Goal: Task Accomplishment & Management: Manage account settings

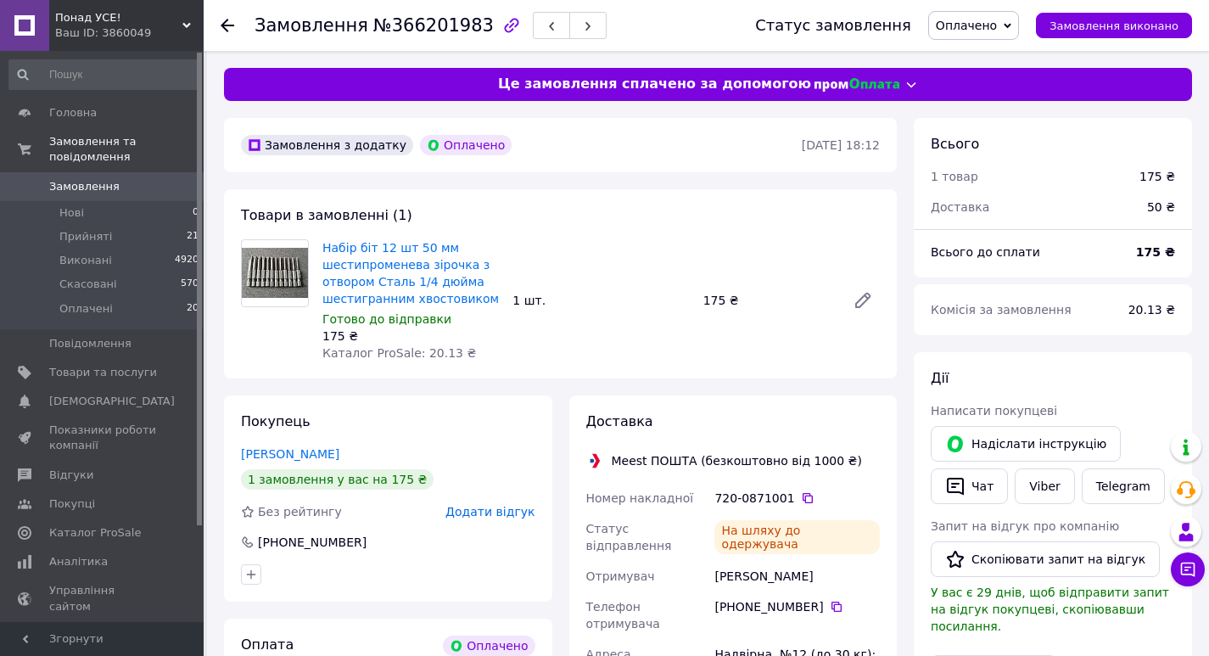
click at [225, 20] on icon at bounding box center [228, 26] width 14 height 14
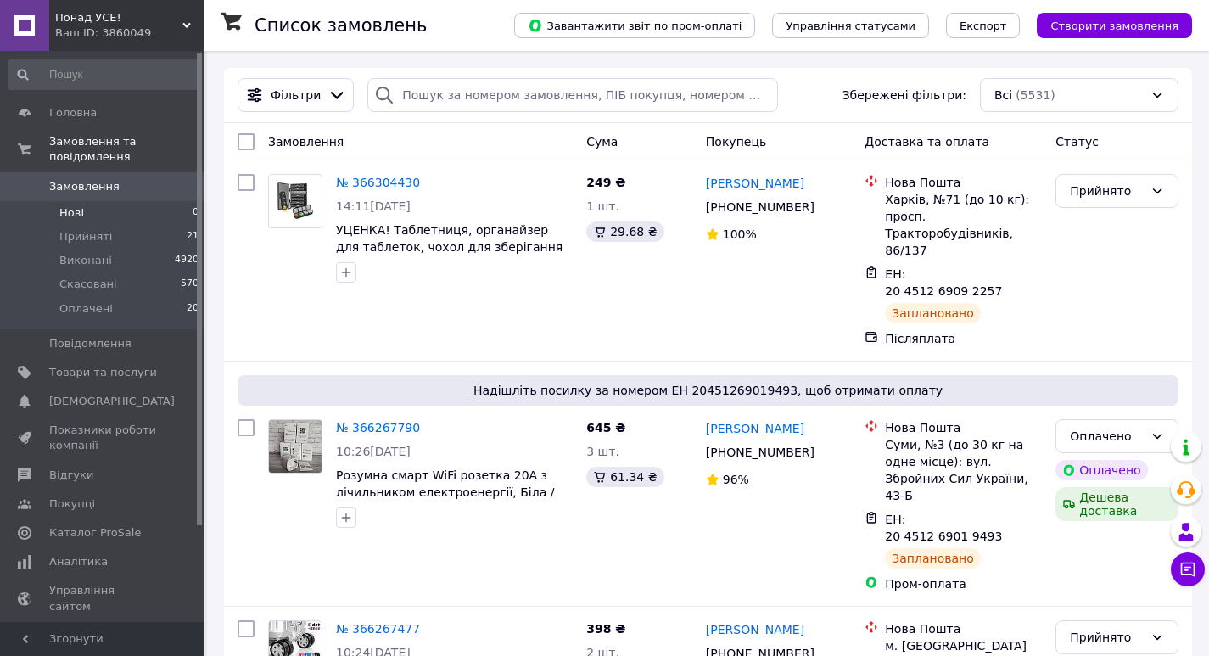
click at [107, 201] on li "Нові 0" at bounding box center [104, 213] width 209 height 24
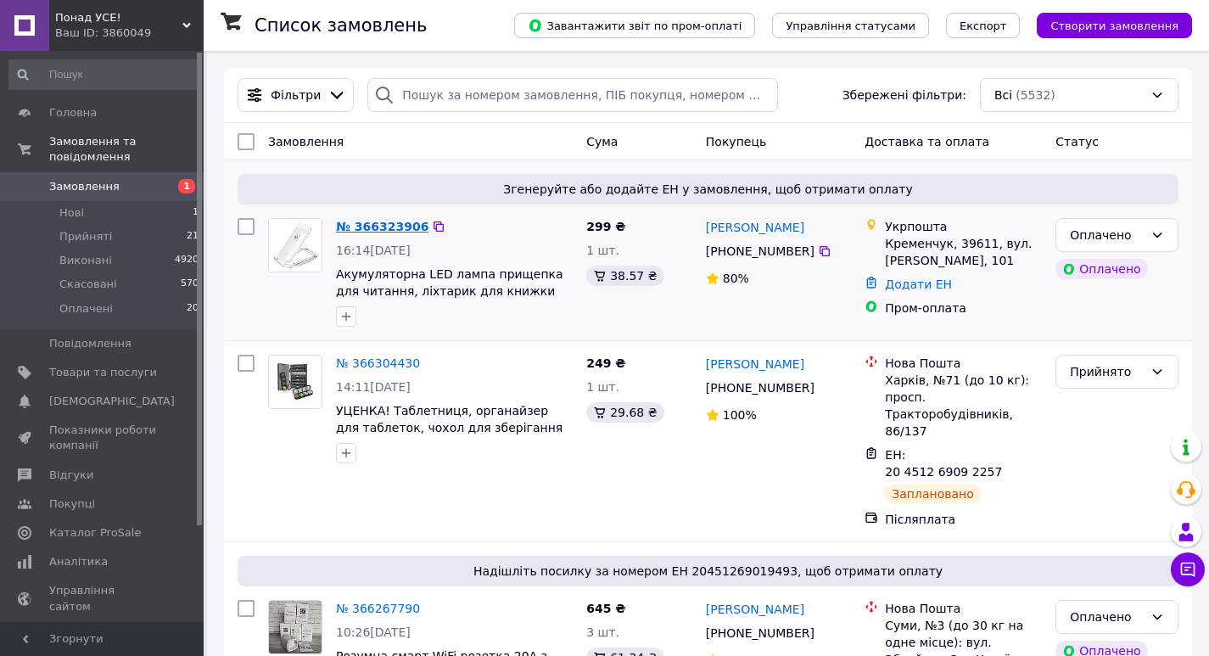
click at [380, 227] on link "№ 366323906" at bounding box center [382, 227] width 92 height 14
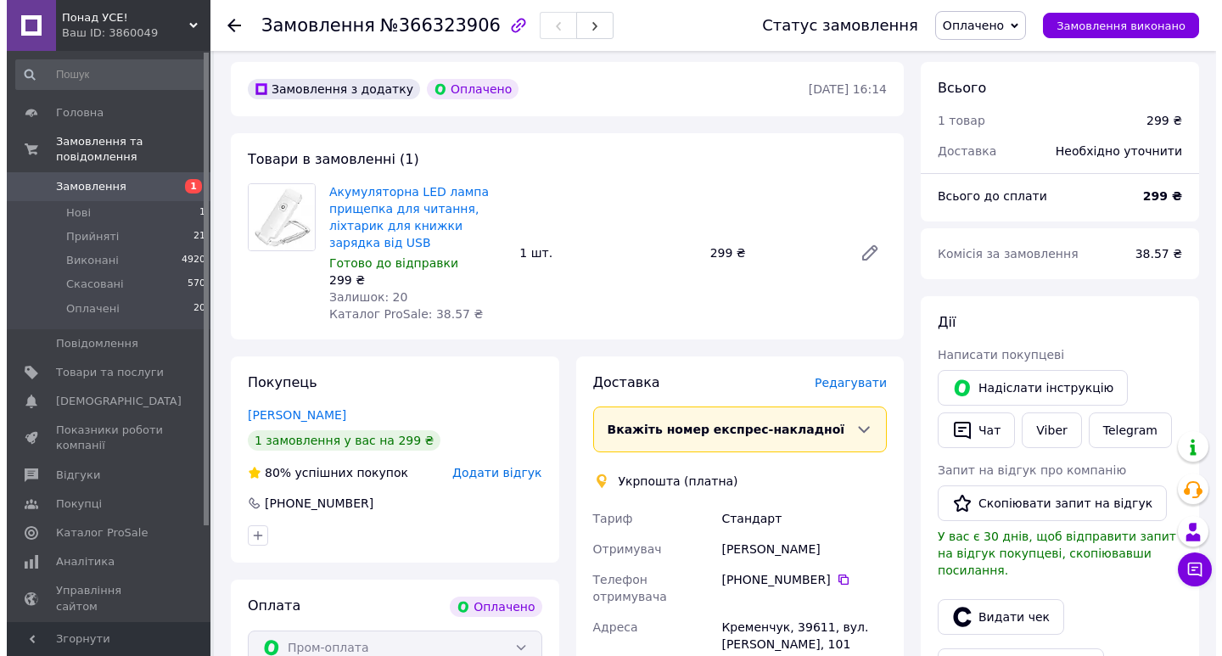
scroll to position [85, 0]
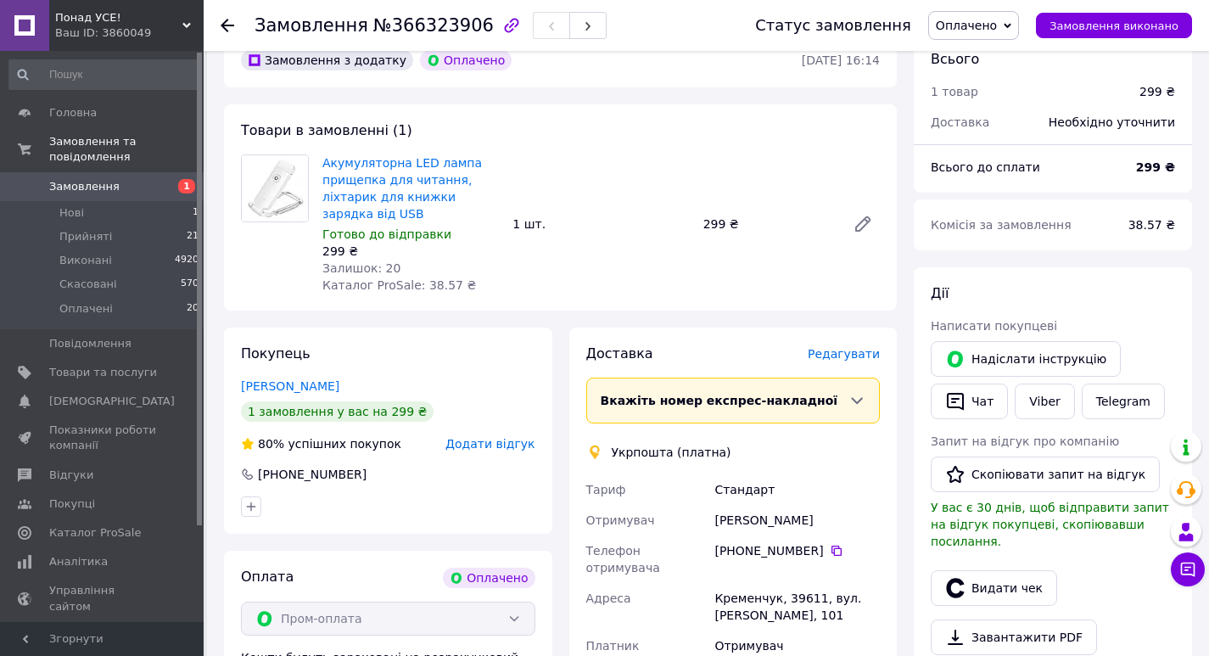
click at [860, 347] on span "Редагувати" at bounding box center [844, 354] width 72 height 14
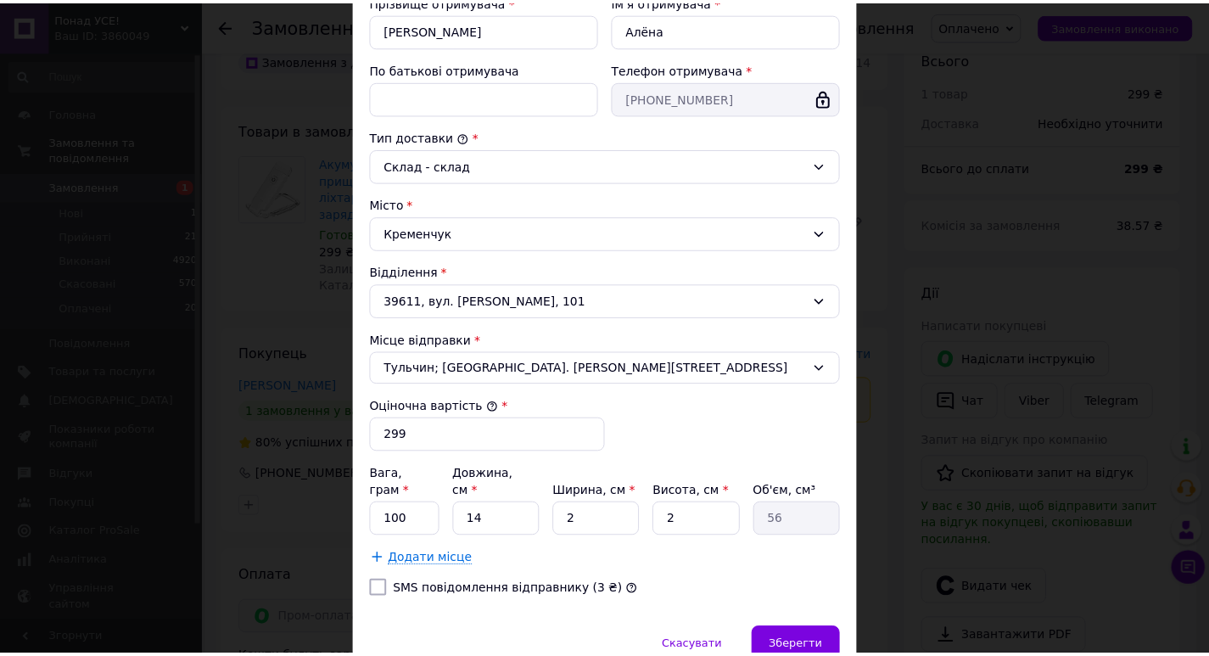
scroll to position [406, 0]
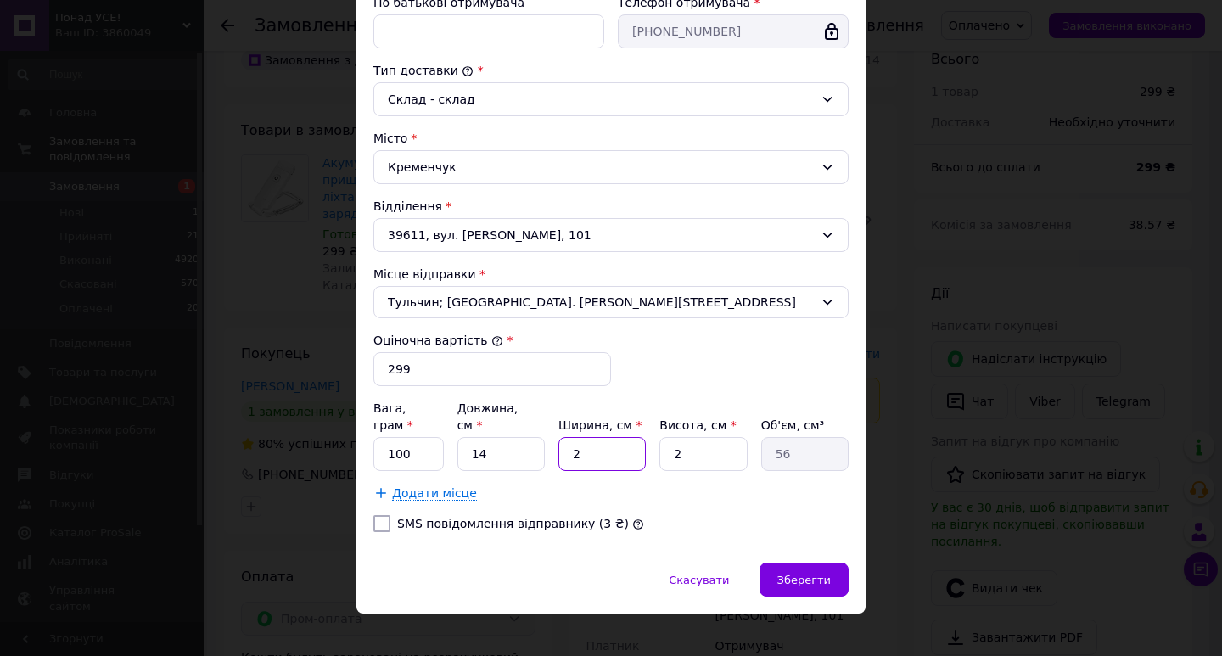
click at [586, 437] on input "2" at bounding box center [601, 454] width 87 height 34
type input "1"
type input "28"
type input "10"
type input "280"
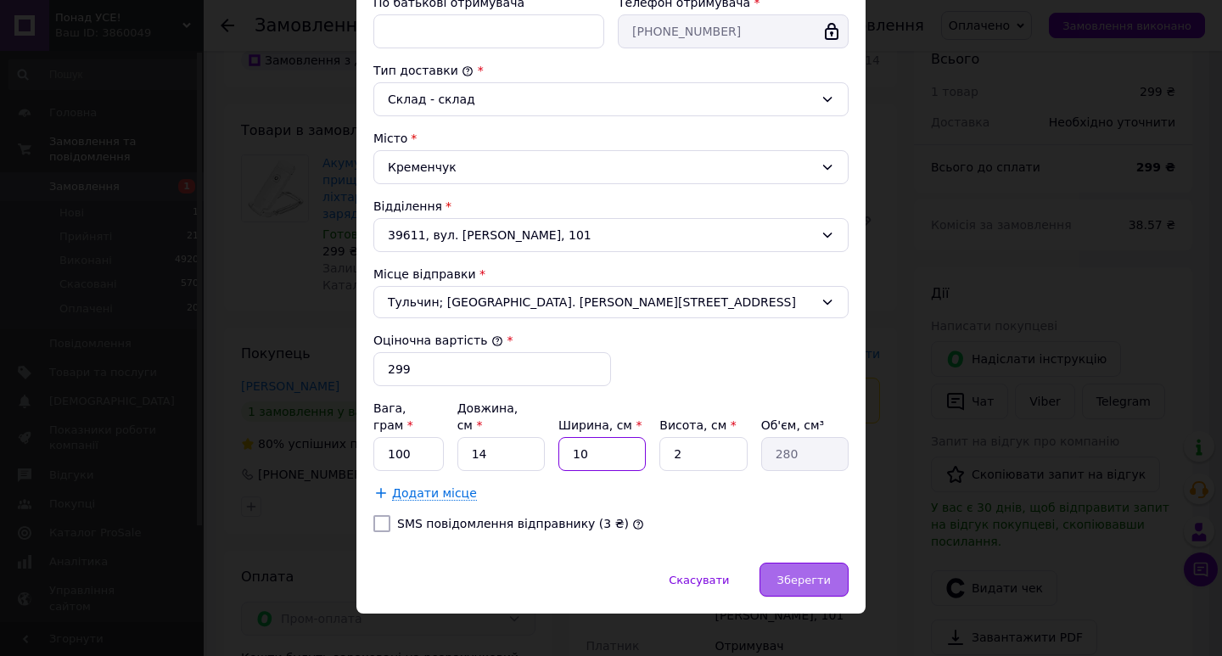
type input "10"
click at [814, 574] on span "Зберегти" at bounding box center [803, 580] width 53 height 13
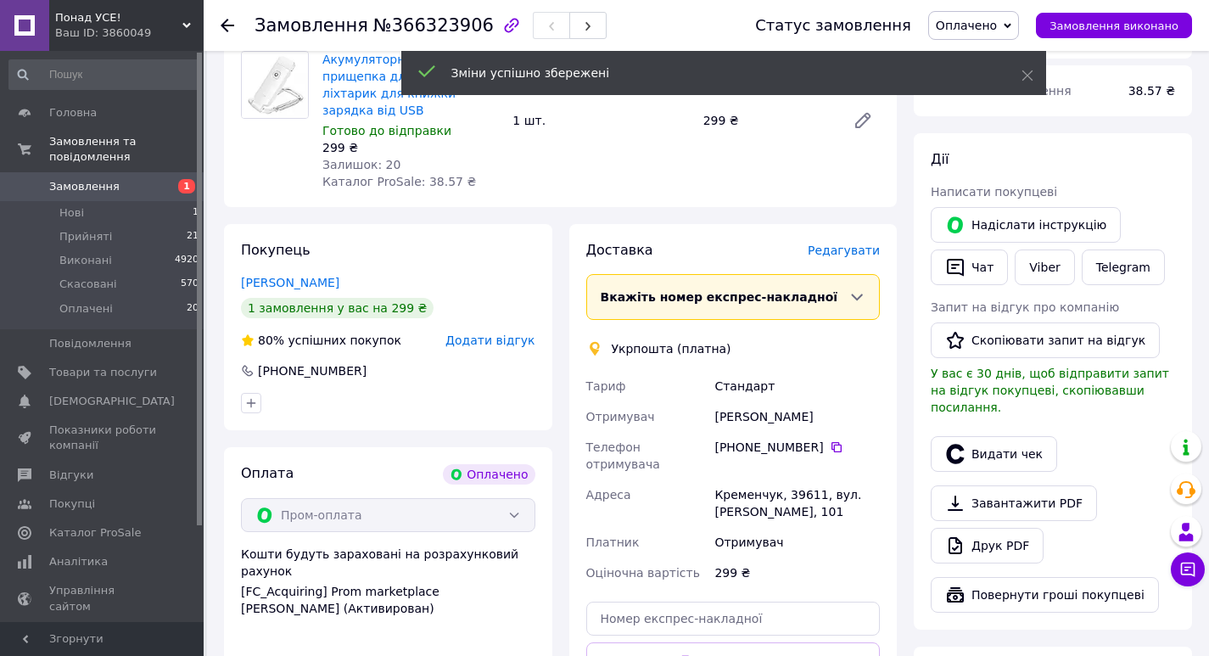
scroll to position [339, 0]
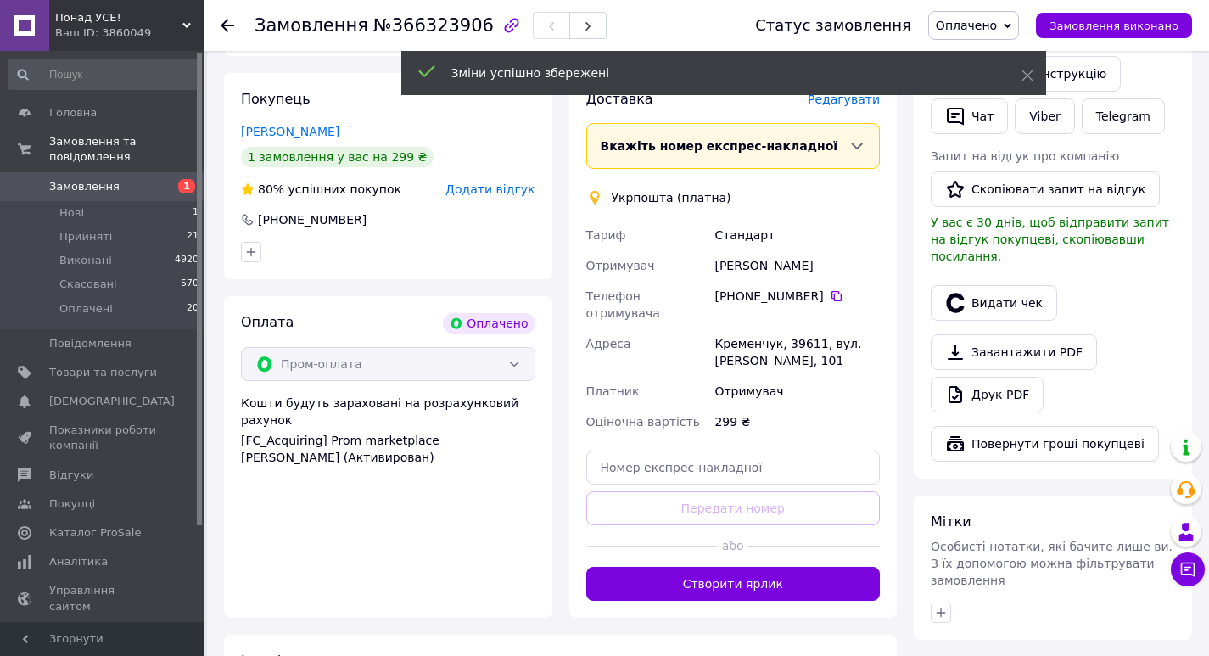
click at [780, 567] on button "Створити ярлик" at bounding box center [733, 584] width 294 height 34
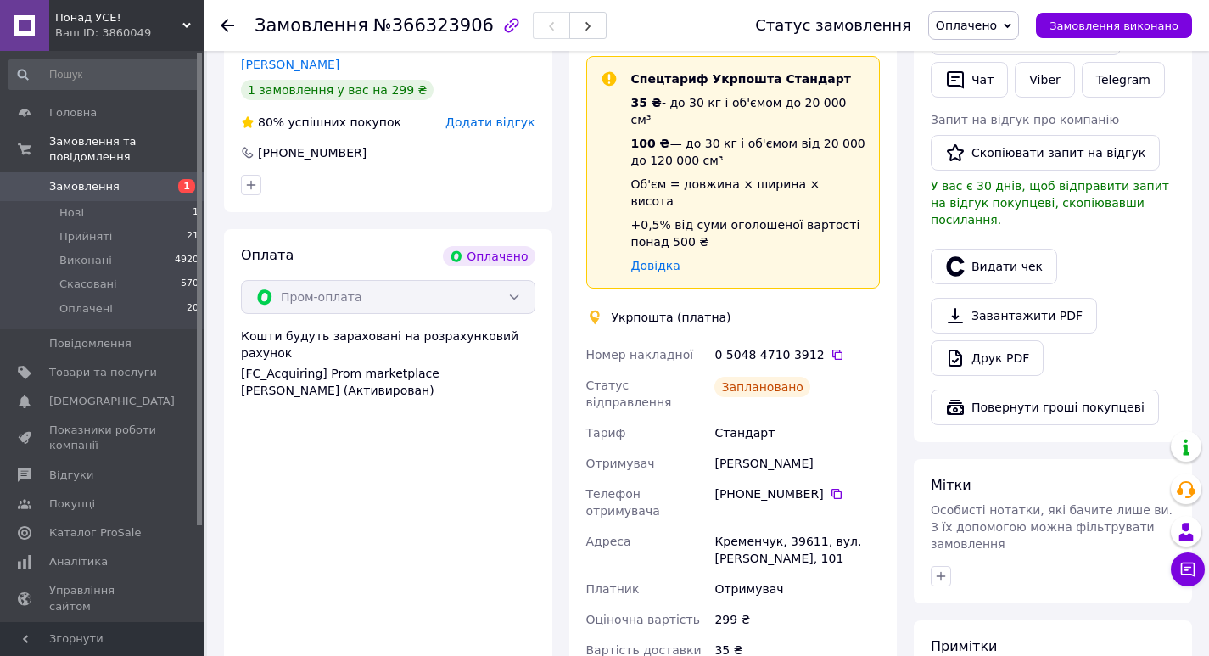
scroll to position [509, 0]
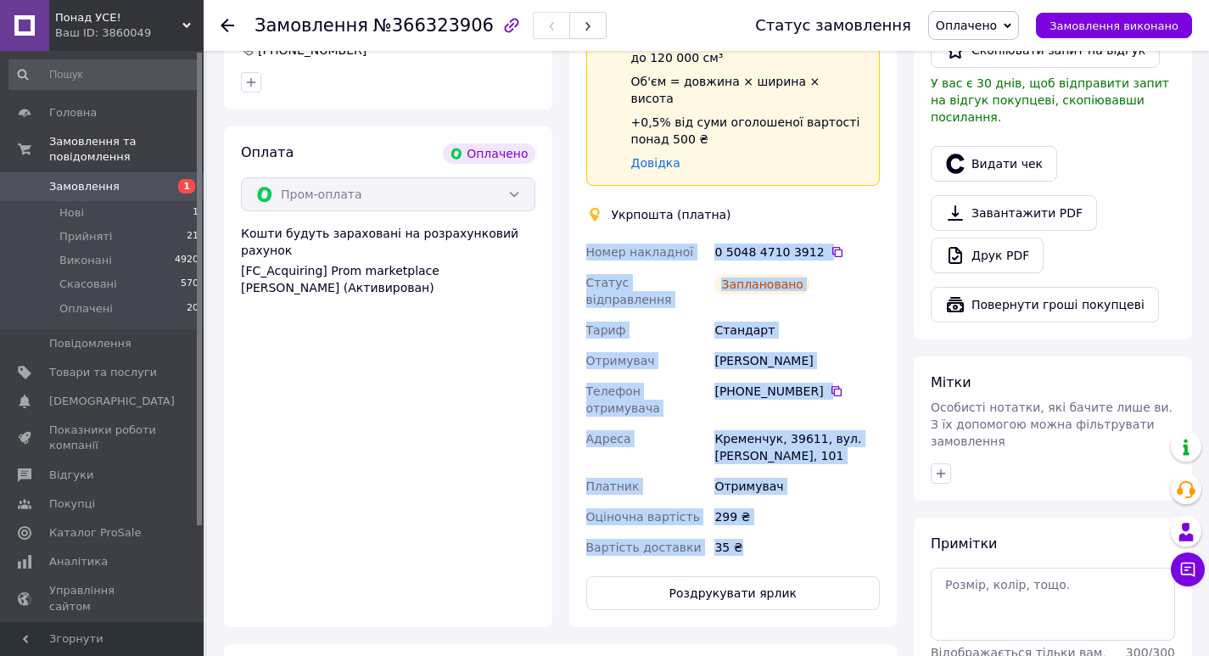
drag, startPoint x: 748, startPoint y: 470, endPoint x: 581, endPoint y: 205, distance: 313.4
click at [581, 205] on div "Доставка Редагувати Спецтариф Укрпошта Стандарт 35 ₴ - до 30 кг і об'ємом до 20…" at bounding box center [733, 265] width 328 height 724
copy div "Номер накладної 0 5048 4710 3912   Статус відправлення Заплановано Тариф Станда…"
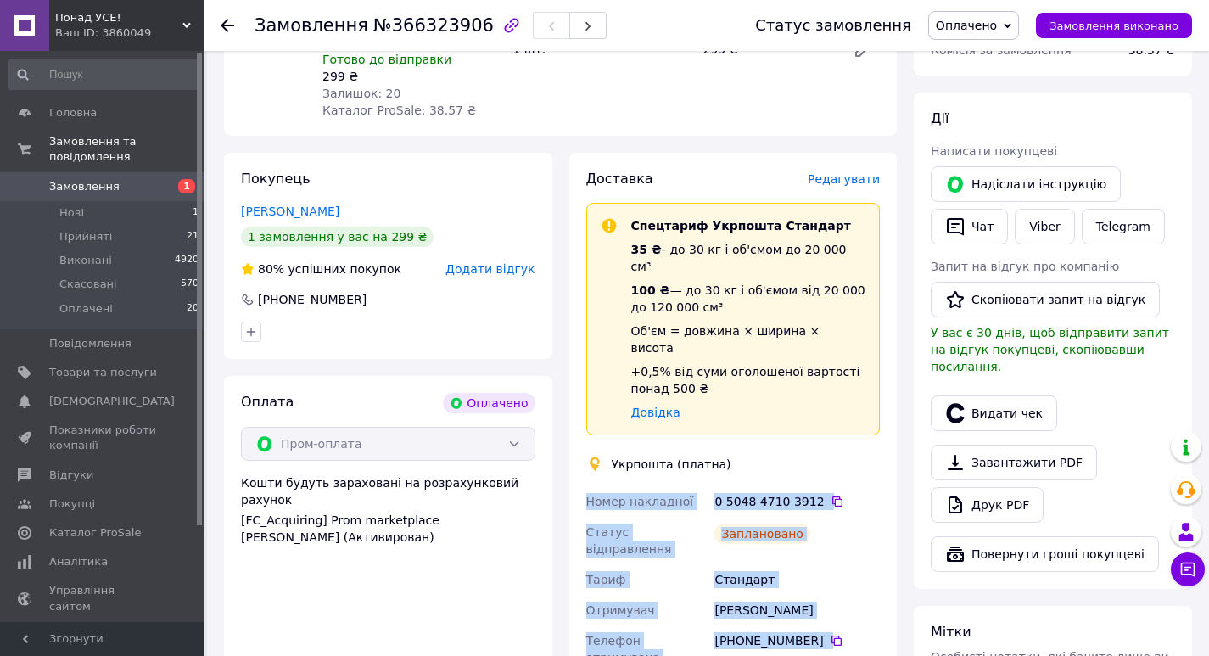
scroll to position [255, 0]
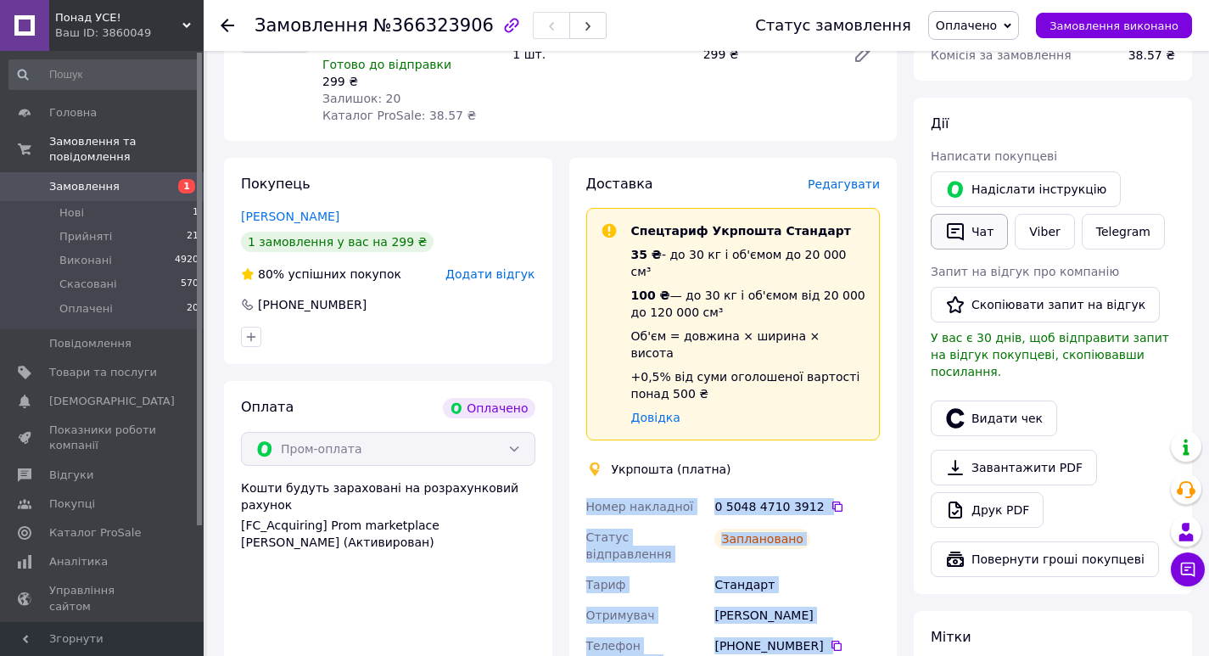
click at [975, 221] on button "Чат" at bounding box center [969, 232] width 77 height 36
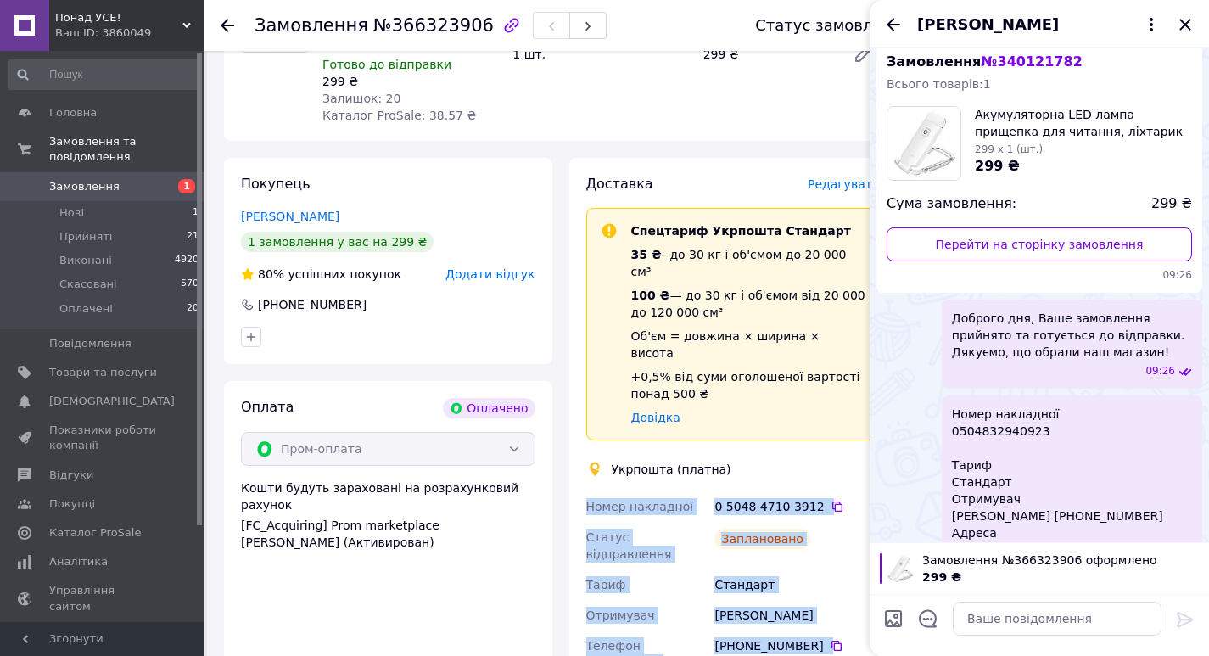
scroll to position [219, 0]
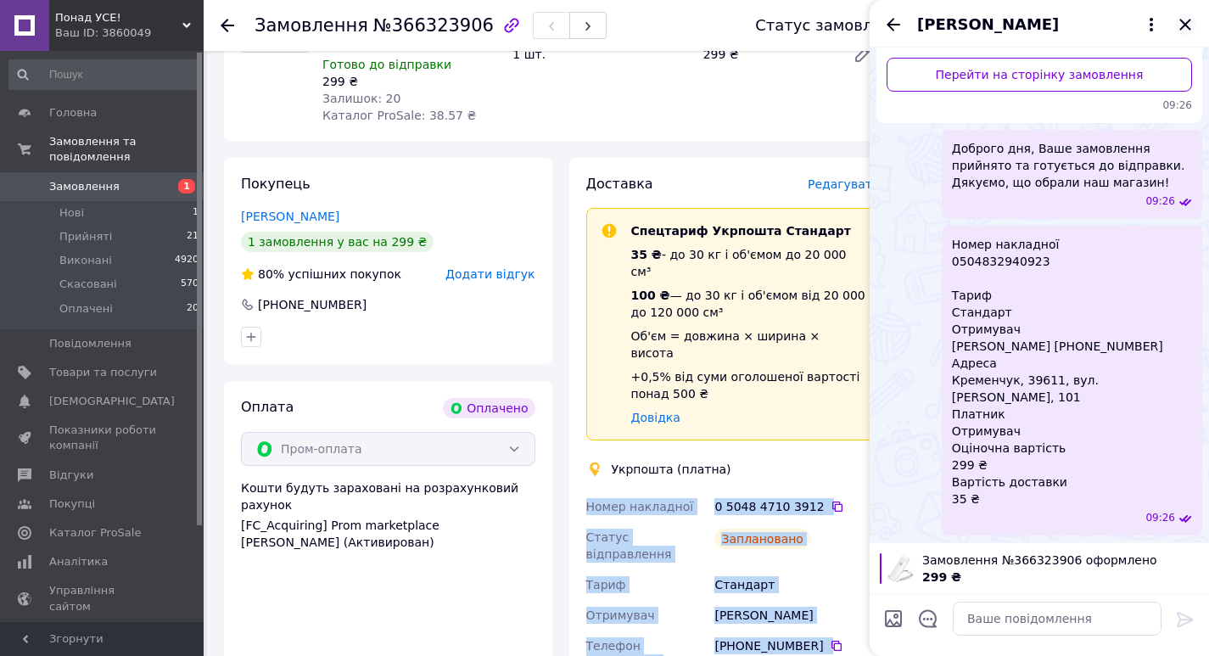
click at [1182, 24] on icon "Закрити" at bounding box center [1185, 24] width 20 height 20
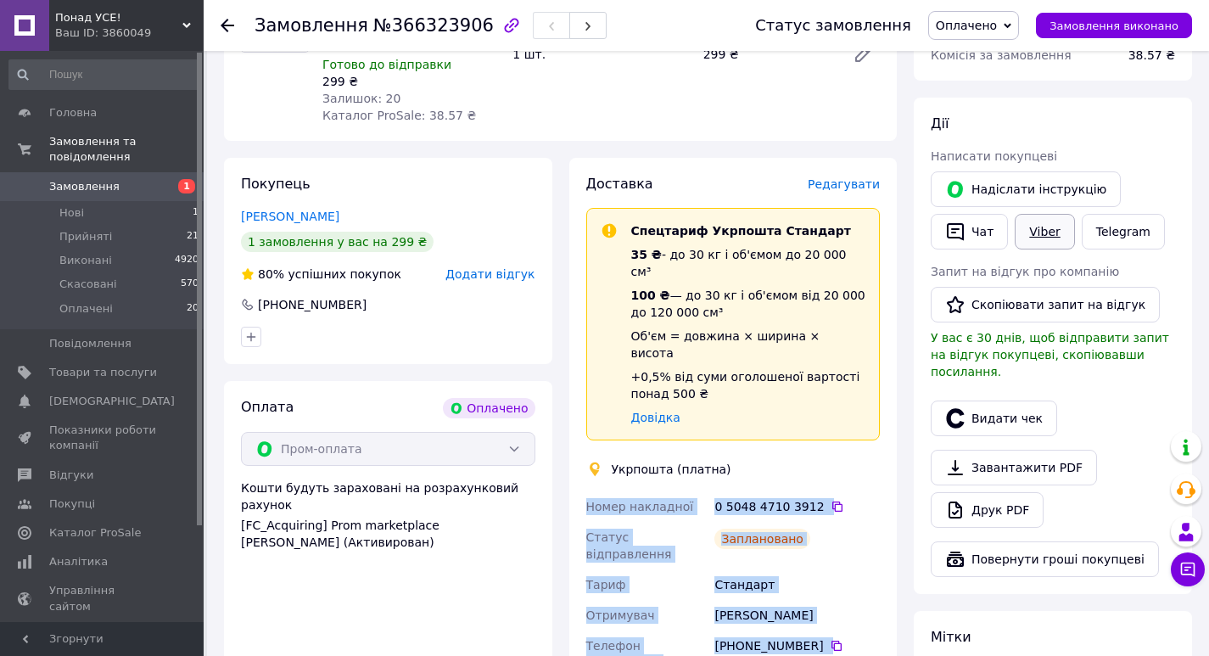
click at [1048, 231] on link "Viber" at bounding box center [1044, 232] width 59 height 36
click at [983, 238] on button "Чат" at bounding box center [969, 232] width 77 height 36
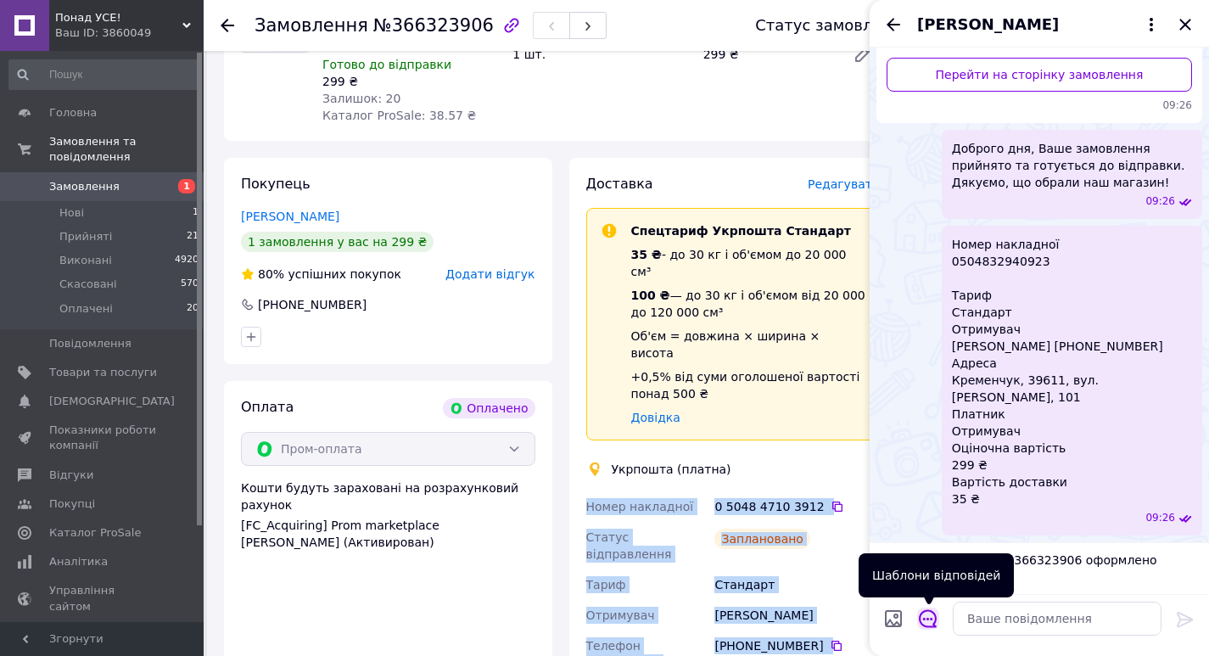
click at [932, 622] on icon "Відкрити шаблони відповідей" at bounding box center [928, 618] width 19 height 19
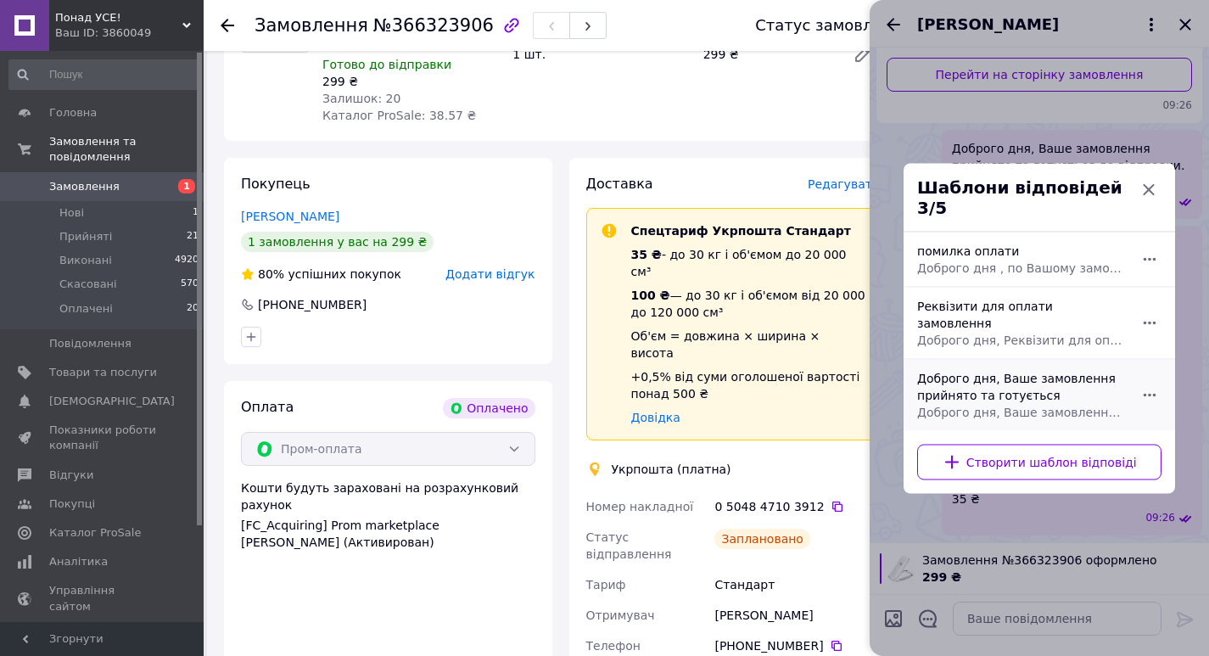
click at [948, 373] on div "Доброго дня, Ваше замовлення прийнято та готується Доброго дня, Ваше замовлення…" at bounding box center [1021, 394] width 221 height 64
type textarea "Доброго дня, Ваше замовлення прийнято та готується до відправки. Дякуємо, що об…"
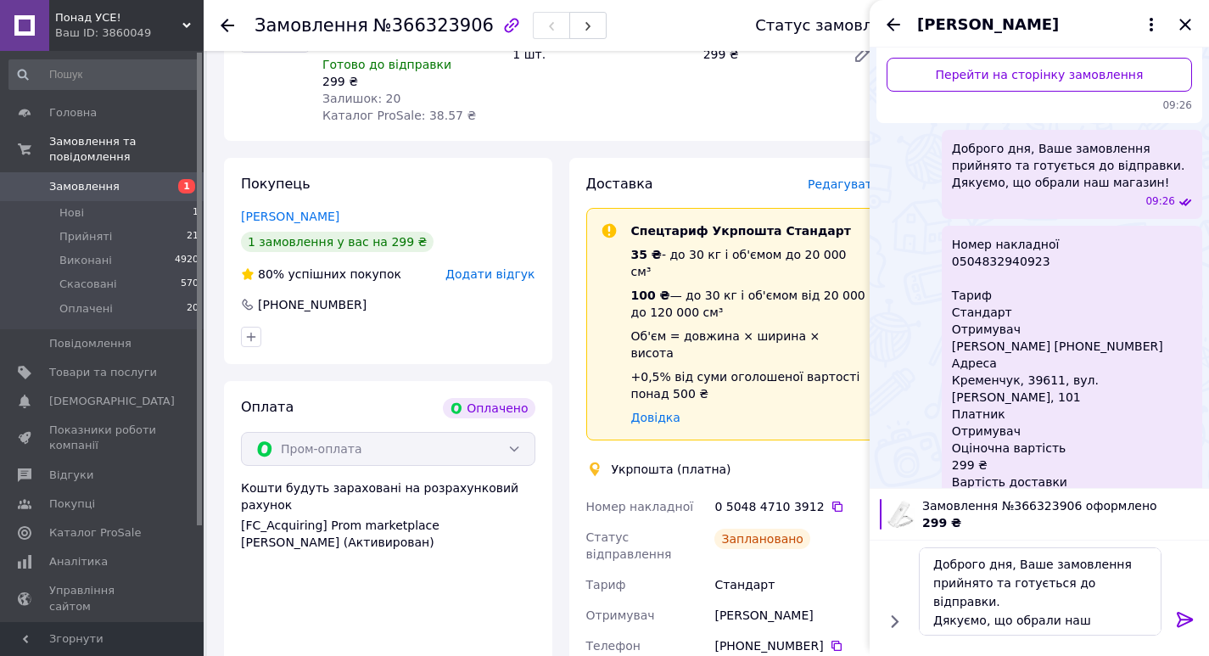
drag, startPoint x: 1185, startPoint y: 614, endPoint x: 1162, endPoint y: 614, distance: 23.8
click at [1185, 614] on icon at bounding box center [1185, 619] width 20 height 20
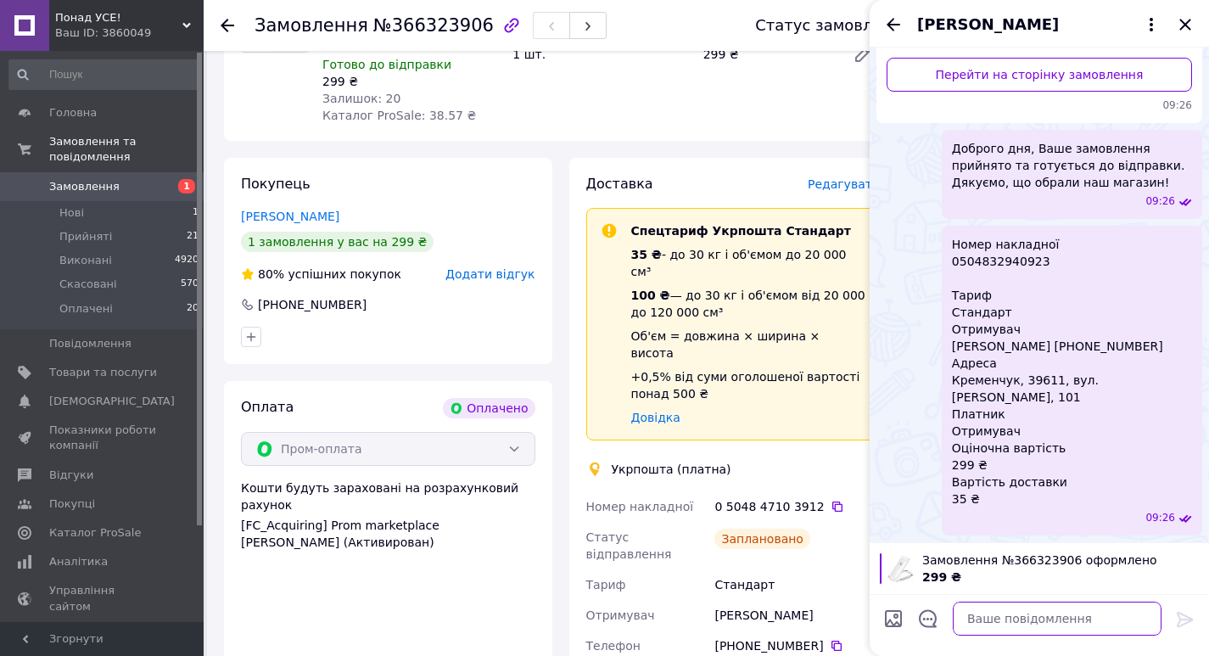
click at [1124, 614] on textarea at bounding box center [1057, 619] width 209 height 34
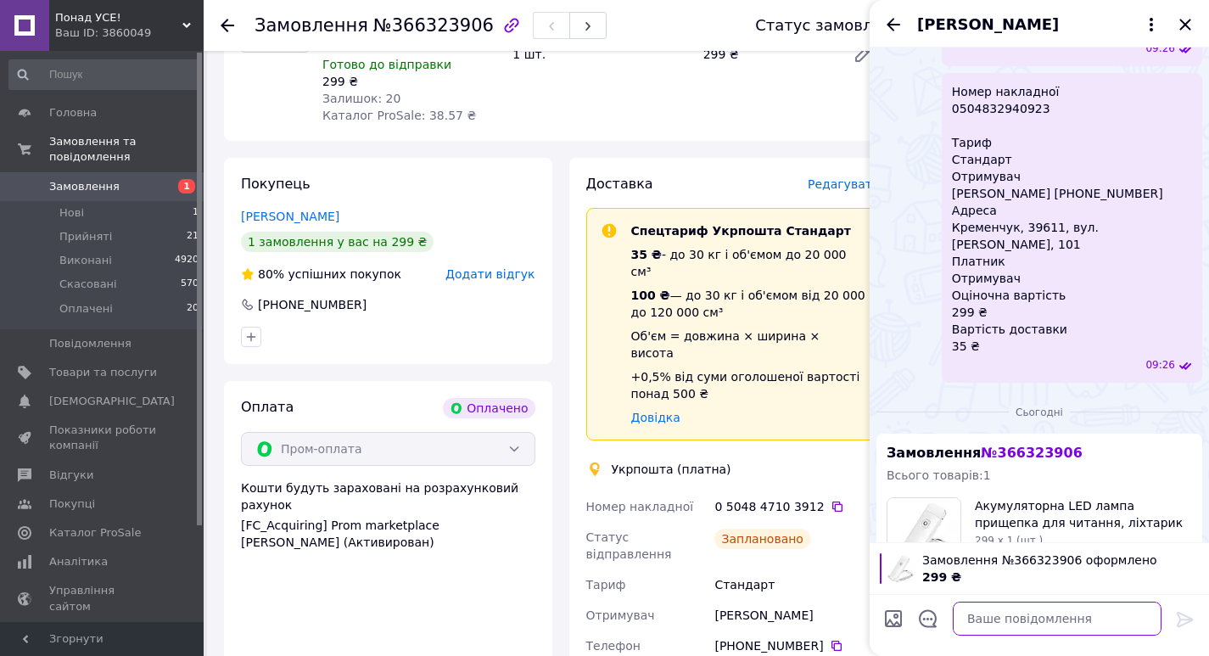
scroll to position [616, 0]
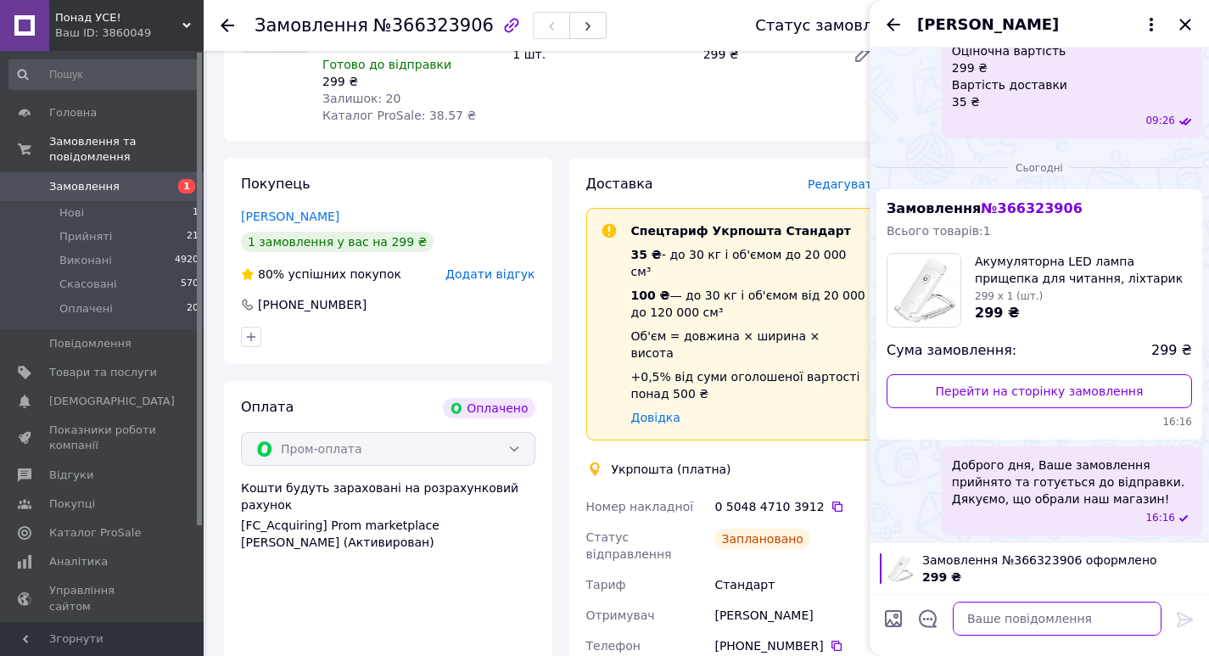
paste textarea "Номер накладної 0 5048 4710 3912 Статус відправлення Заплановано Тариф Стандарт…"
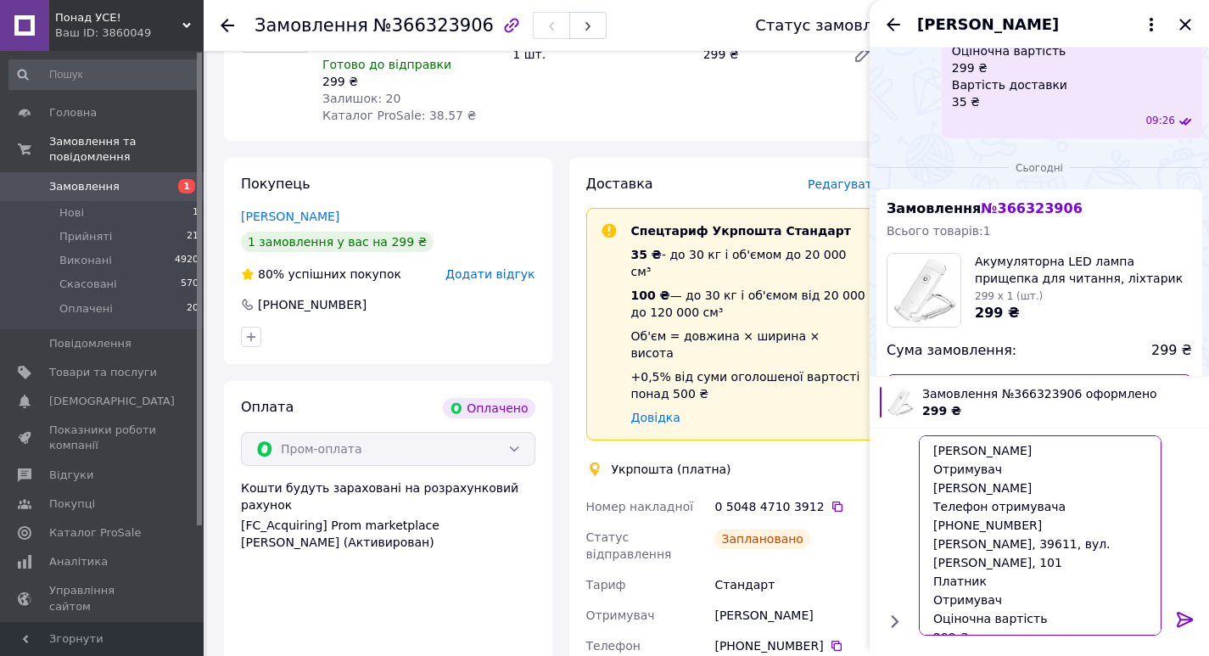
scroll to position [0, 0]
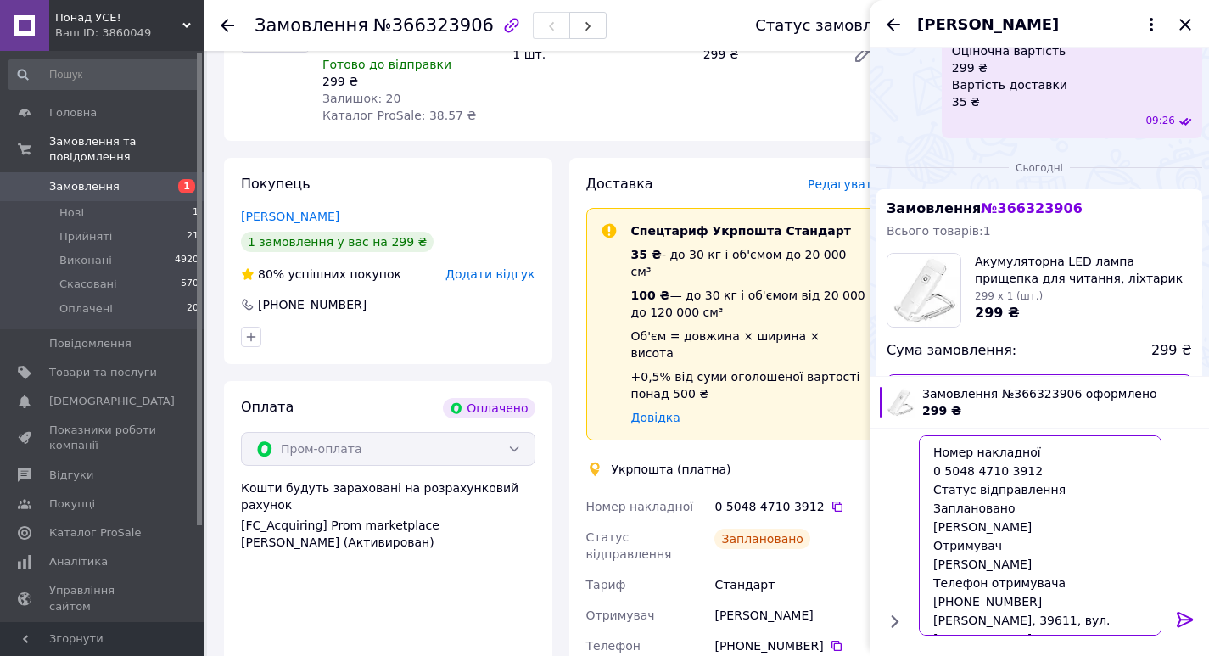
drag, startPoint x: 1021, startPoint y: 508, endPoint x: 889, endPoint y: 495, distance: 132.2
click at [889, 495] on div "Номер накладної 0 5048 4710 3912 Статус відправлення Заплановано Тариф Стандарт…" at bounding box center [1040, 536] width 326 height 214
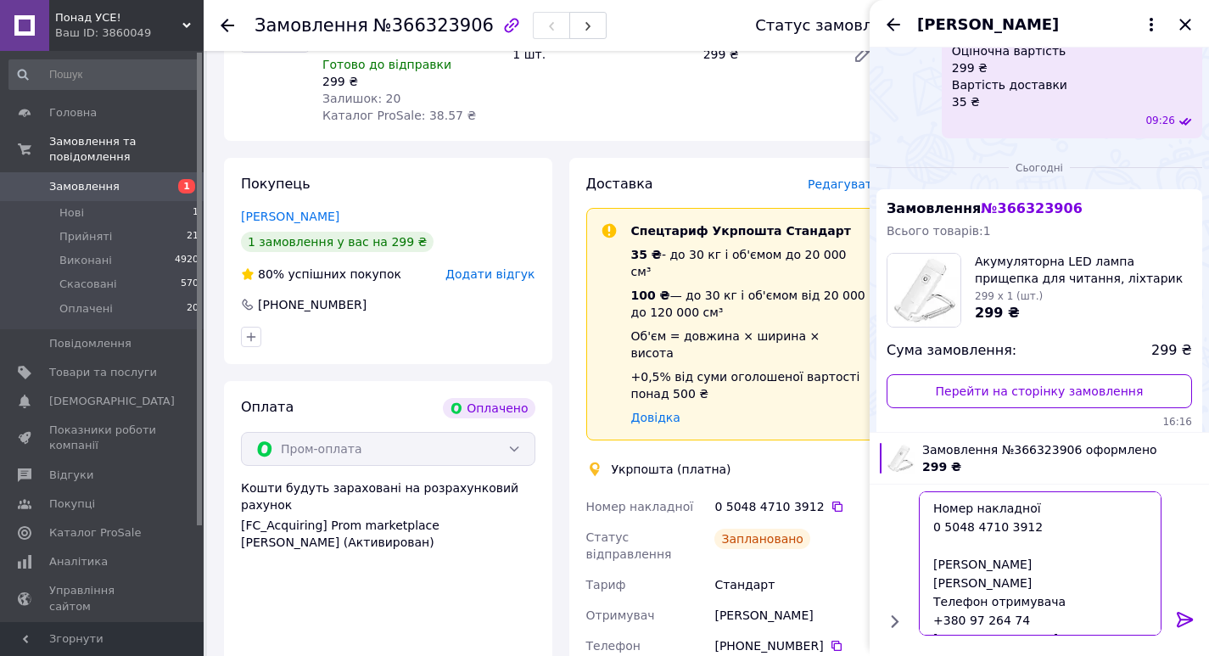
type textarea "Номер накладної 0 5048 4710 3912 Тариф Стандарт Отримувач Алёна Василенко Телеф…"
click at [1185, 617] on icon at bounding box center [1185, 619] width 20 height 20
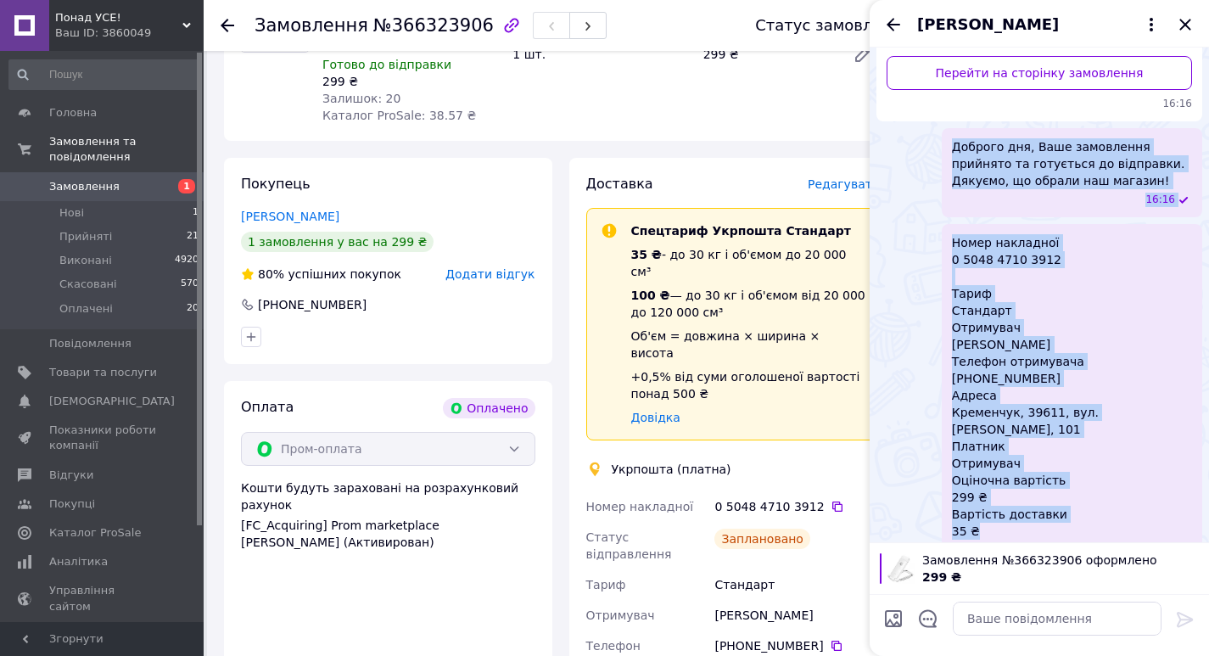
scroll to position [839, 0]
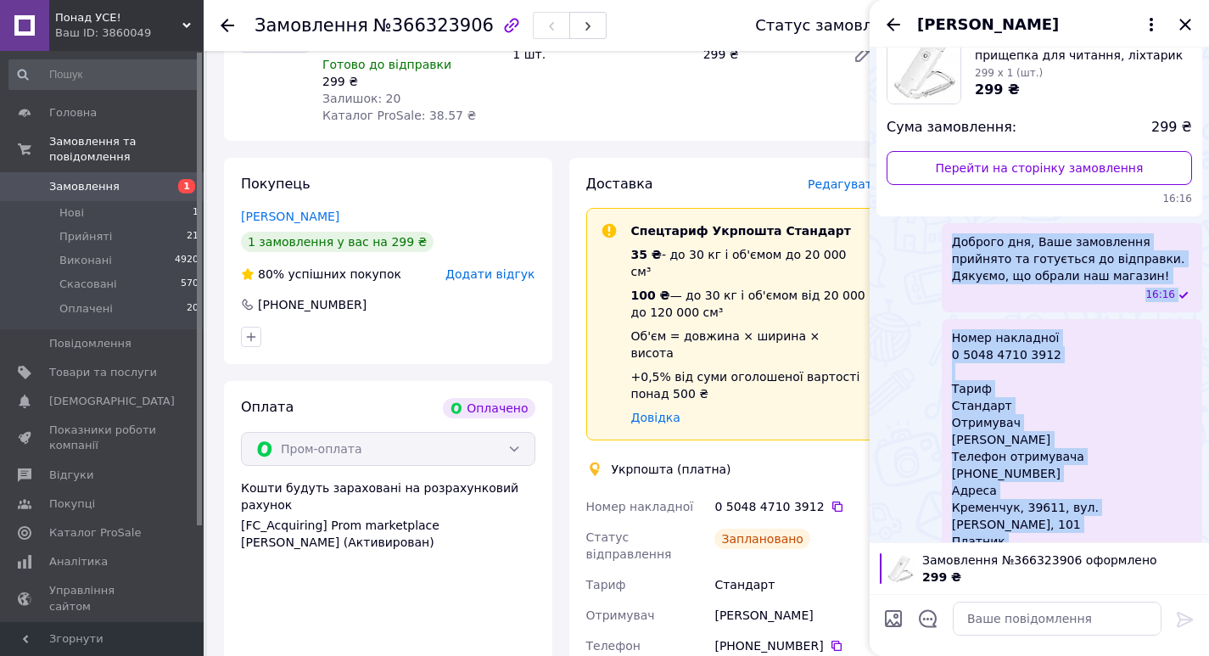
drag, startPoint x: 990, startPoint y: 474, endPoint x: 939, endPoint y: 233, distance: 247.3
click at [939, 233] on ul "Замовлення № 366323906 Всього товарів: 1 Акумуляторна LED лампа прищепка для чи…" at bounding box center [1040, 314] width 326 height 697
copy ul "Доброго дня, Ваше замовлення прийнято та готується до відправки. Дякуємо, що об…"
click at [1188, 25] on icon "Закрити" at bounding box center [1185, 24] width 20 height 20
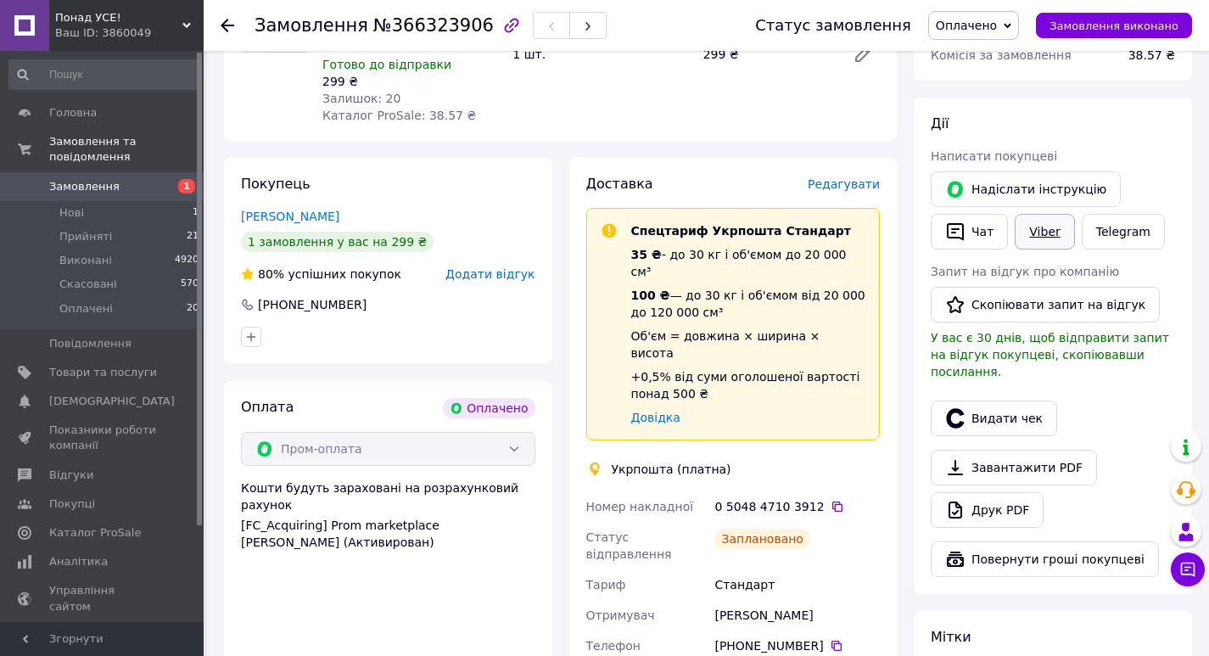
click at [1056, 231] on link "Viber" at bounding box center [1044, 232] width 59 height 36
click at [1106, 411] on div "Видати чек" at bounding box center [1052, 418] width 251 height 42
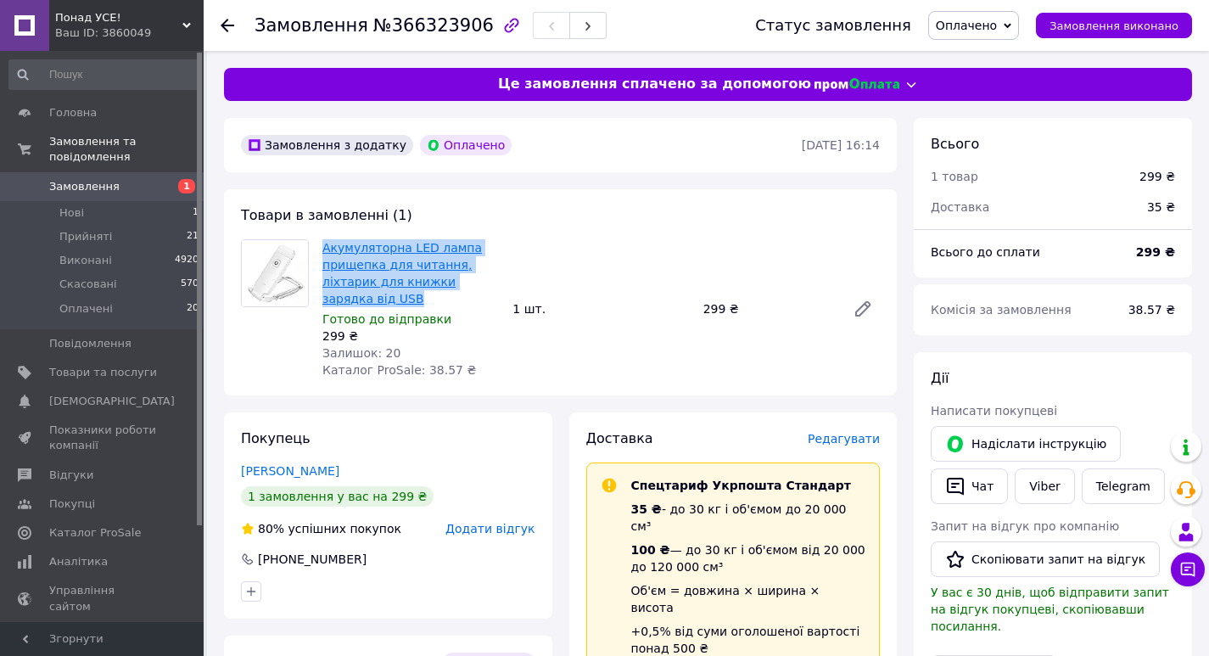
drag, startPoint x: 480, startPoint y: 282, endPoint x: 325, endPoint y: 249, distance: 158.6
click at [325, 249] on span "Акумуляторна LED лампа прищепка для читання, ліхтарик для книжки зарядка від USB" at bounding box center [410, 273] width 177 height 68
copy link "Акумуляторна LED лампа прищепка для читання, ліхтарик для книжки зарядка від USB"
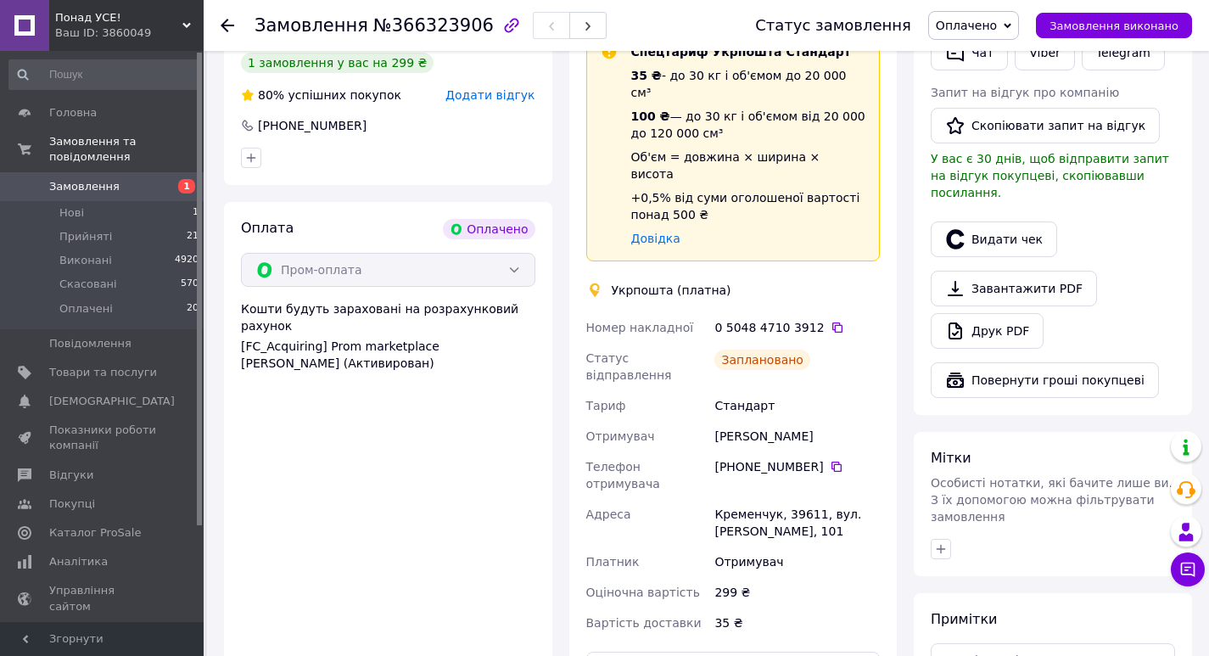
scroll to position [594, 0]
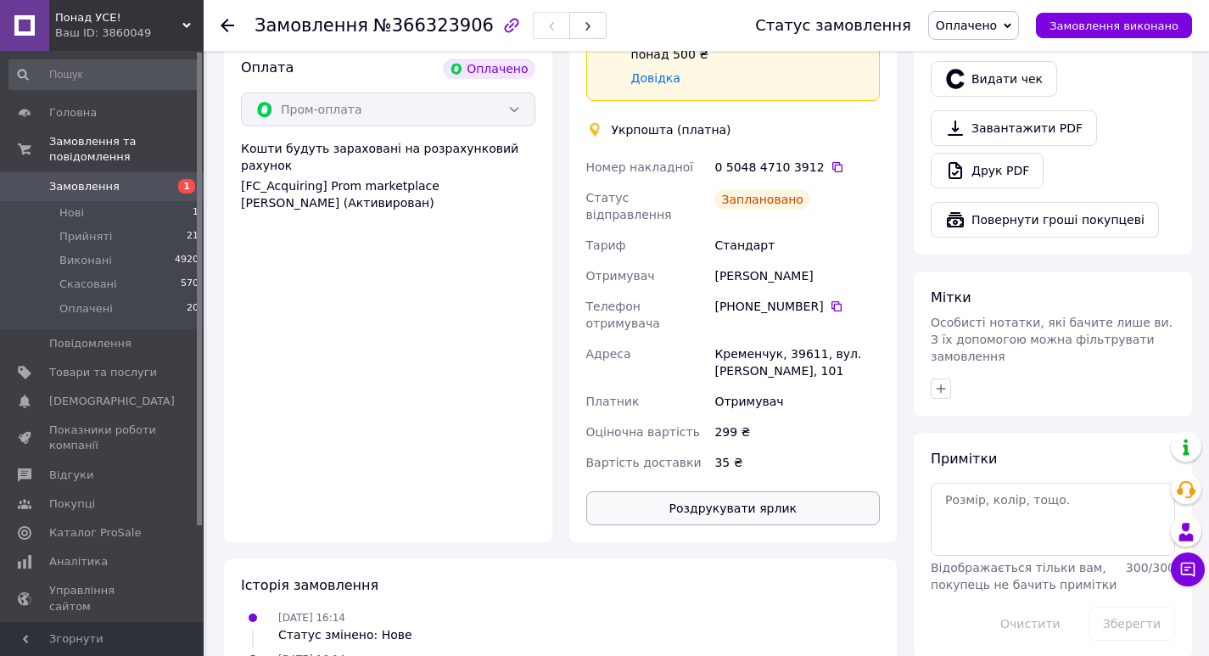
click at [787, 491] on button "Роздрукувати ярлик" at bounding box center [733, 508] width 294 height 34
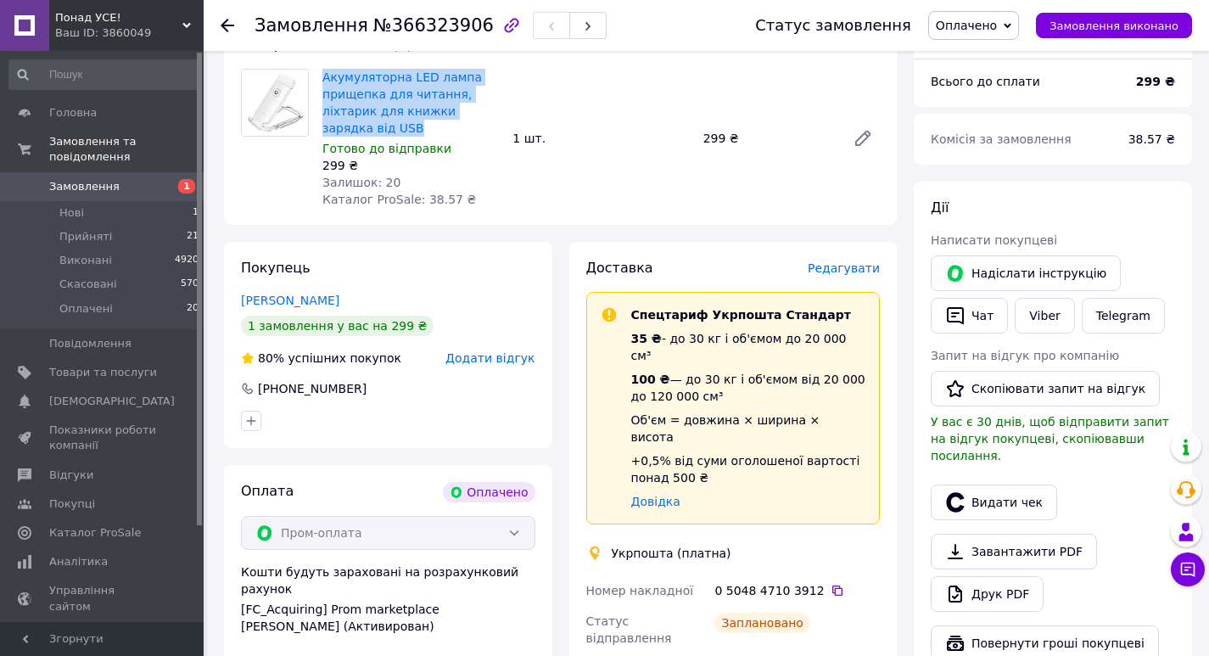
scroll to position [170, 0]
click at [76, 365] on span "Товари та послуги" at bounding box center [103, 372] width 108 height 15
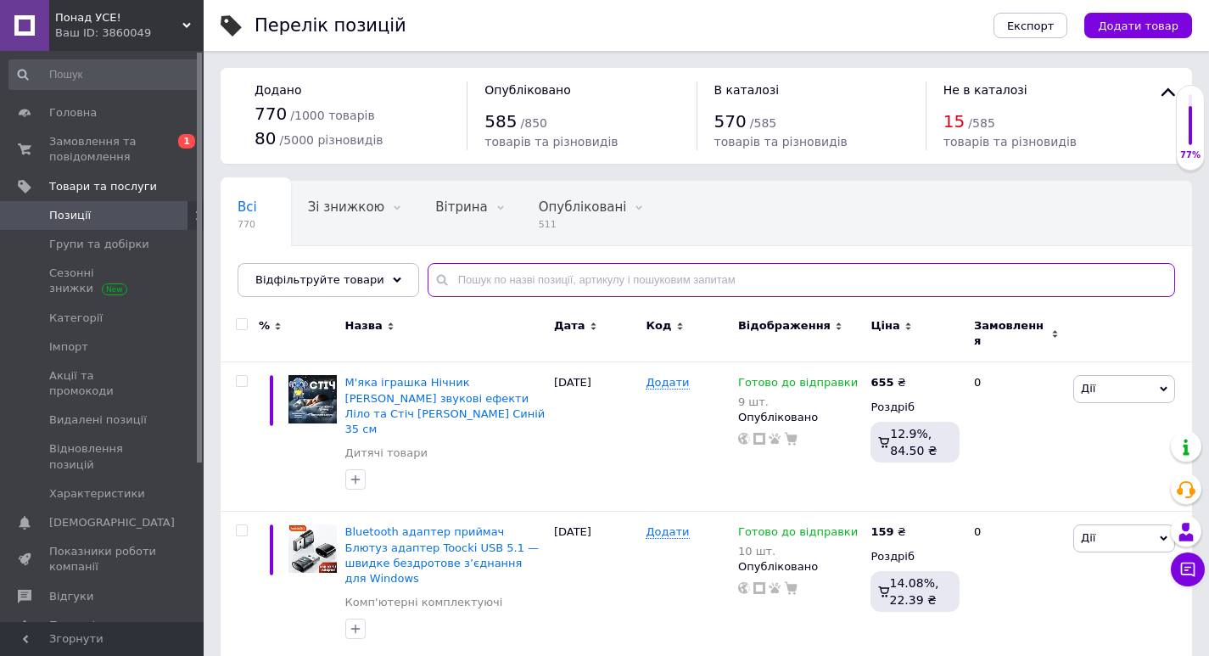
click at [494, 283] on input "text" at bounding box center [802, 280] width 748 height 34
paste input "Беззубик Денна Фурія"
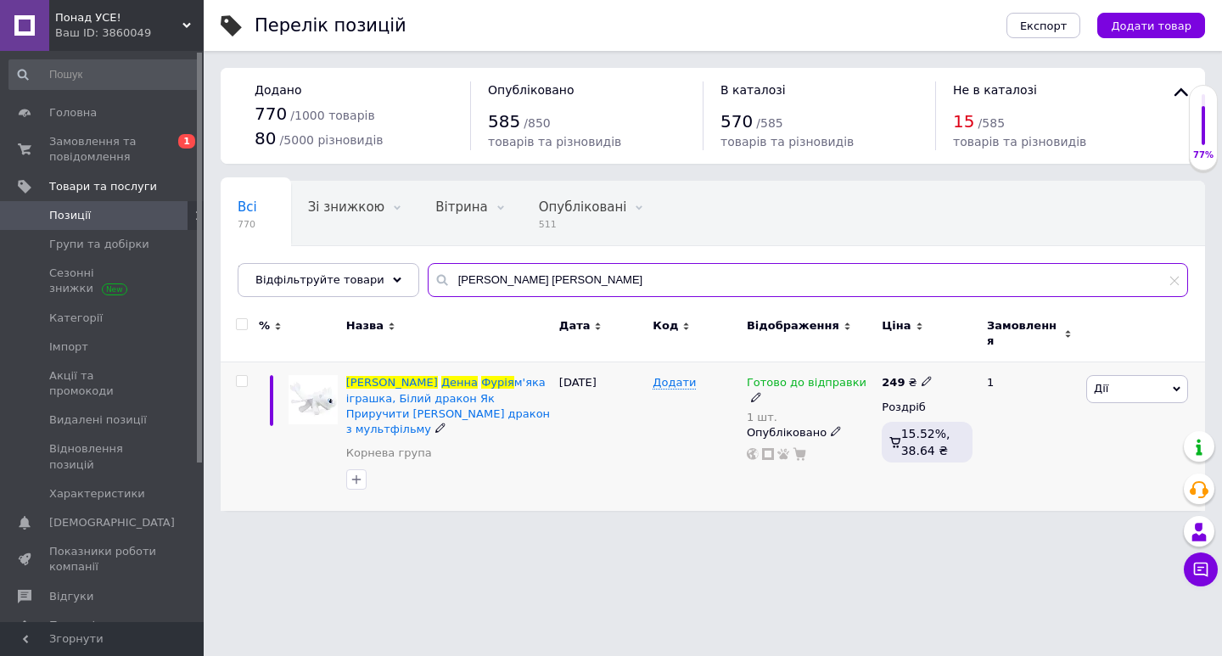
type input "Беззубик Денна Фурія"
click at [831, 427] on use at bounding box center [835, 431] width 9 height 9
click at [804, 453] on li "Прихований" at bounding box center [806, 465] width 132 height 24
